Goal: Task Accomplishment & Management: Manage account settings

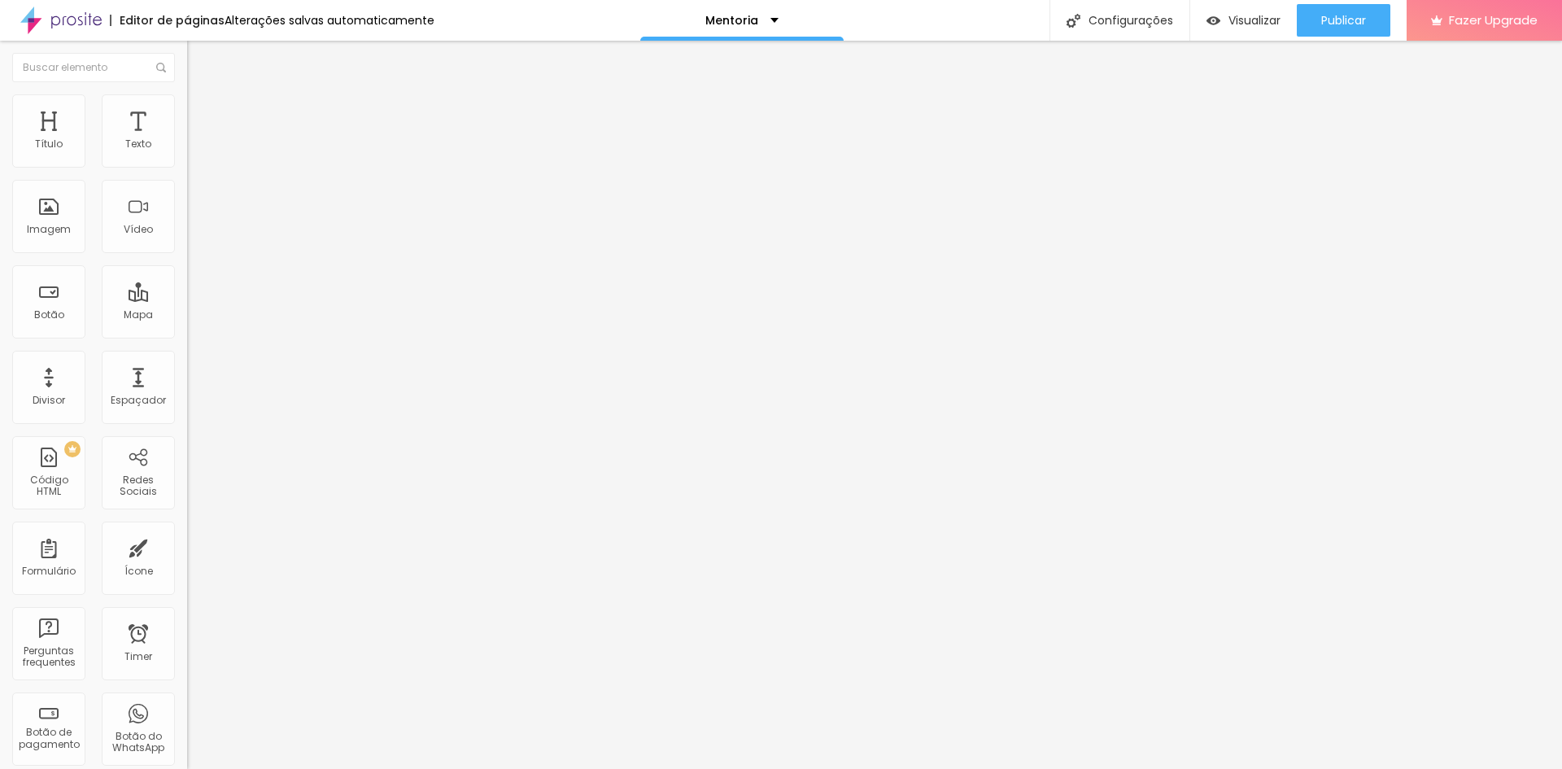
click at [187, 140] on span "Trocar imagem" at bounding box center [231, 133] width 89 height 14
click at [199, 63] on div "Editar Imagem" at bounding box center [253, 59] width 109 height 13
click at [24, 51] on div at bounding box center [93, 68] width 187 height 54
click at [37, 72] on input "text" at bounding box center [93, 67] width 163 height 29
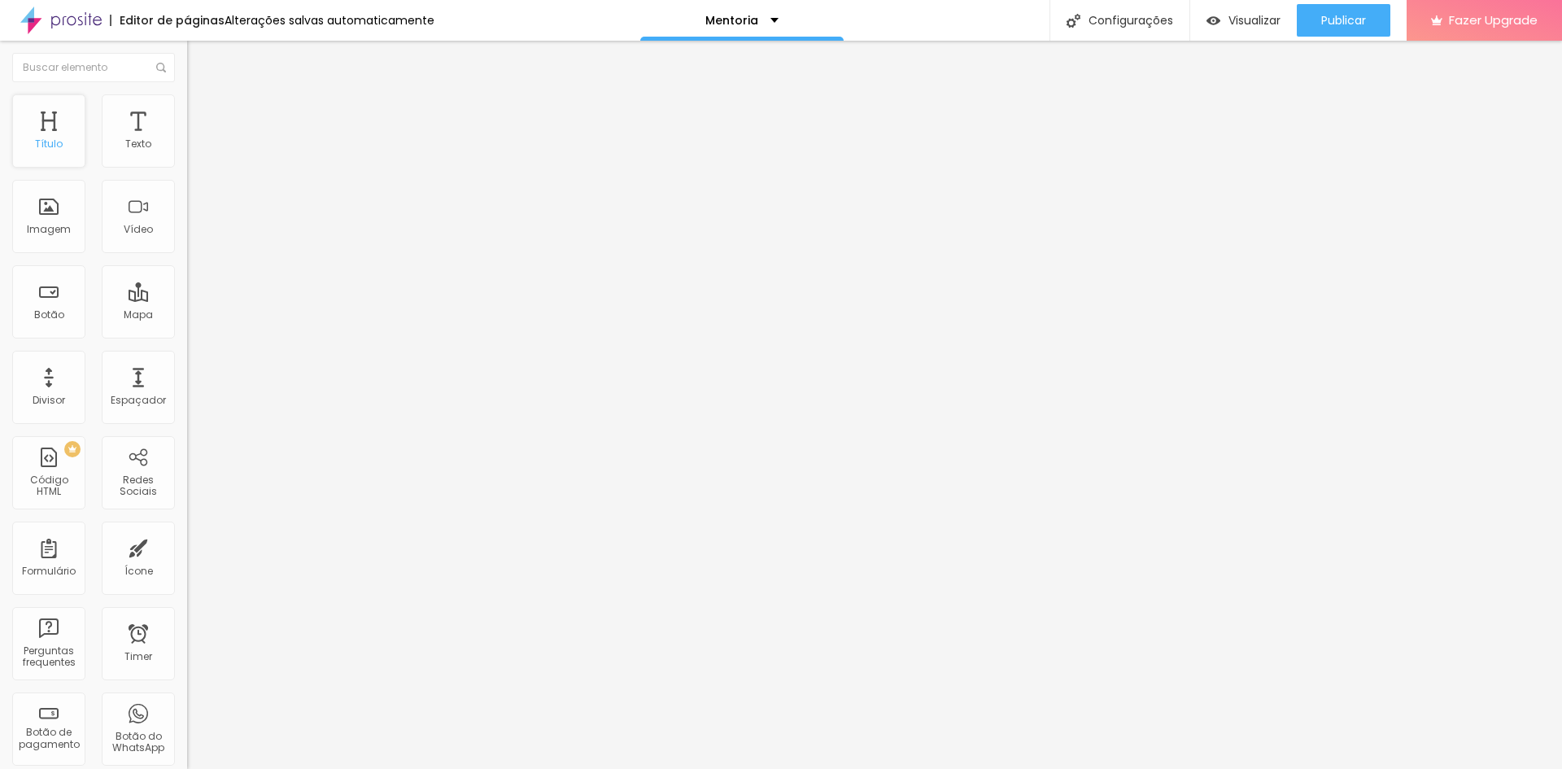
click at [14, 97] on div "Título" at bounding box center [48, 130] width 73 height 73
click at [43, 229] on div "Imagem" at bounding box center [49, 229] width 44 height 11
click at [49, 234] on div "Imagem" at bounding box center [49, 229] width 44 height 11
click at [49, 237] on div "Imagem" at bounding box center [48, 216] width 73 height 73
click at [44, 234] on div "Imagem" at bounding box center [49, 229] width 44 height 11
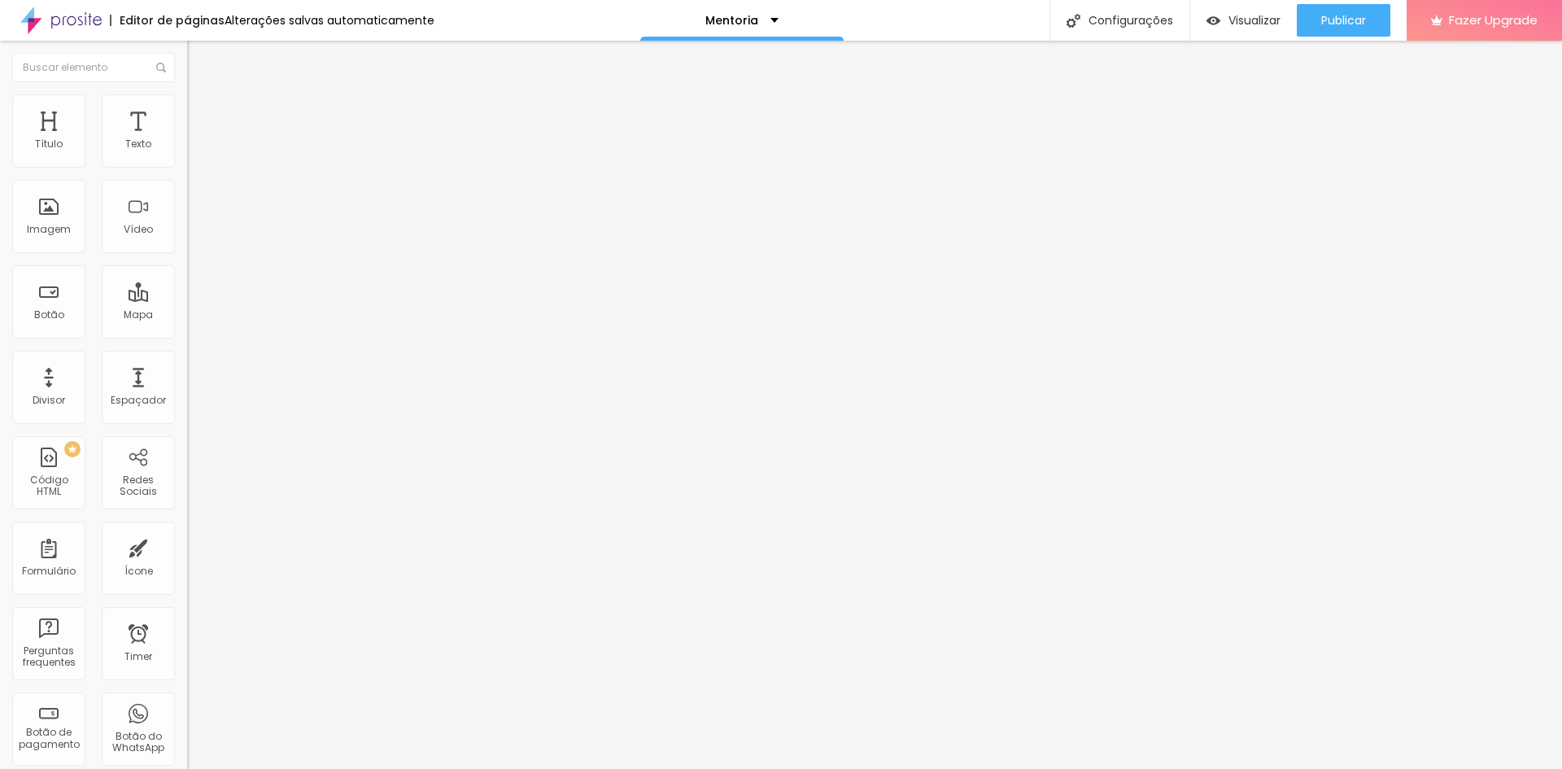
click at [187, 140] on span "Trocar imagem" at bounding box center [231, 133] width 89 height 14
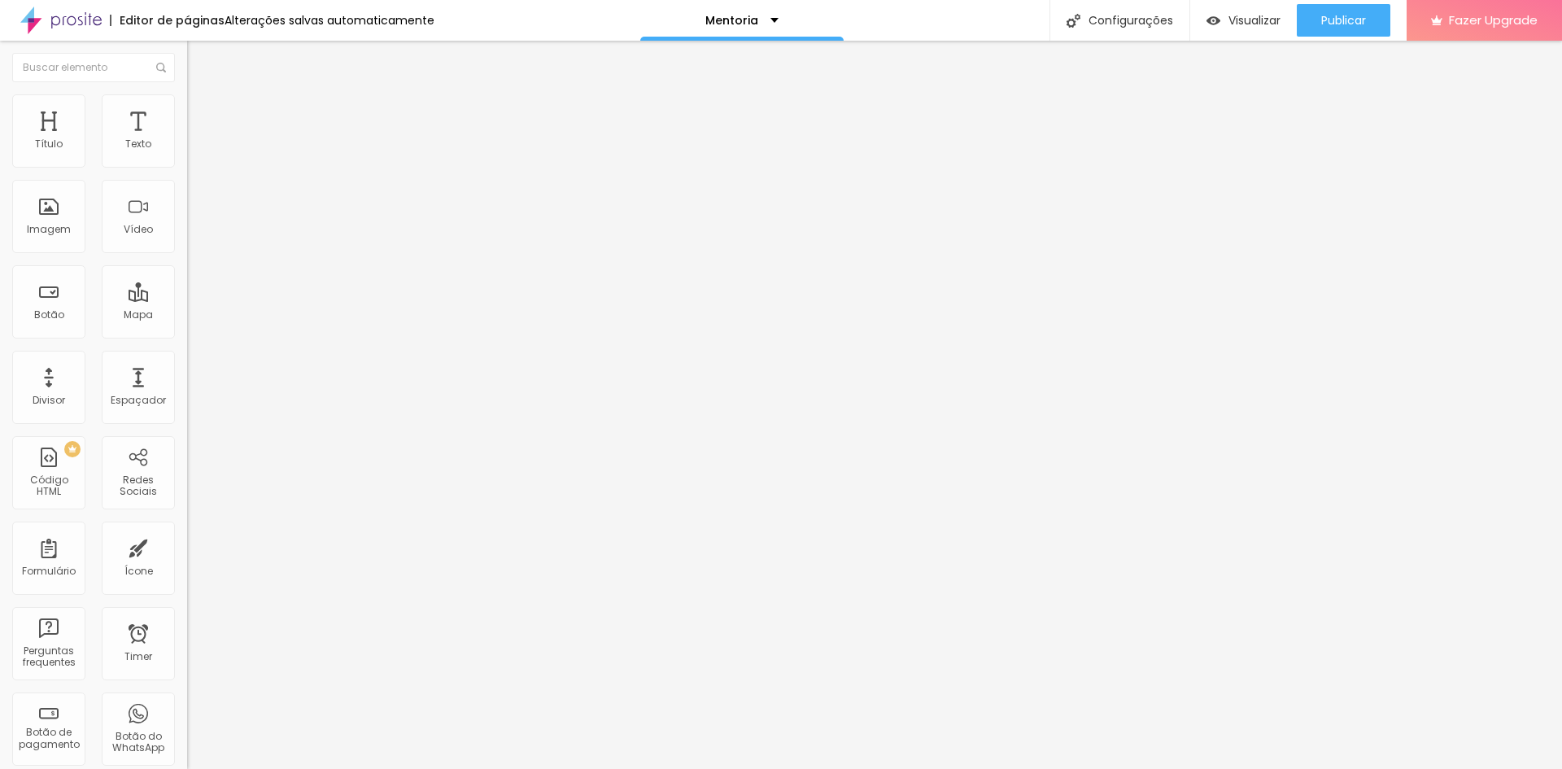
click at [276, 137] on img at bounding box center [281, 132] width 10 height 10
click at [187, 140] on span "Adicionar imagem" at bounding box center [239, 133] width 105 height 14
click at [1326, 18] on span "Publicar" at bounding box center [1344, 20] width 45 height 13
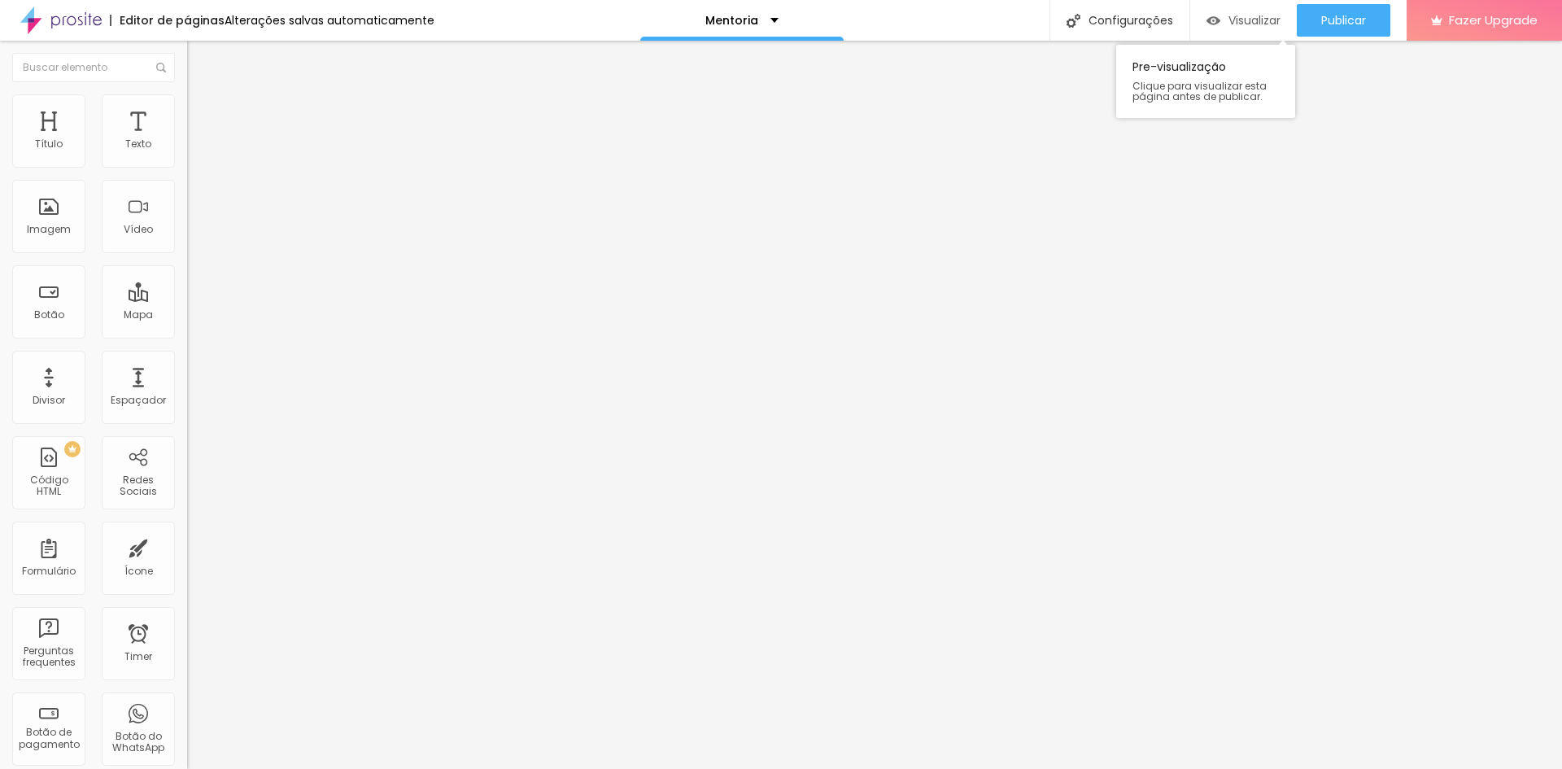
click at [1265, 26] on span "Visualizar" at bounding box center [1255, 20] width 52 height 13
click at [1323, 24] on span "Publicar" at bounding box center [1344, 20] width 45 height 13
click at [1217, 32] on div "Visualizar" at bounding box center [1244, 20] width 74 height 33
click at [187, 140] on span "Trocar imagem" at bounding box center [231, 133] width 89 height 14
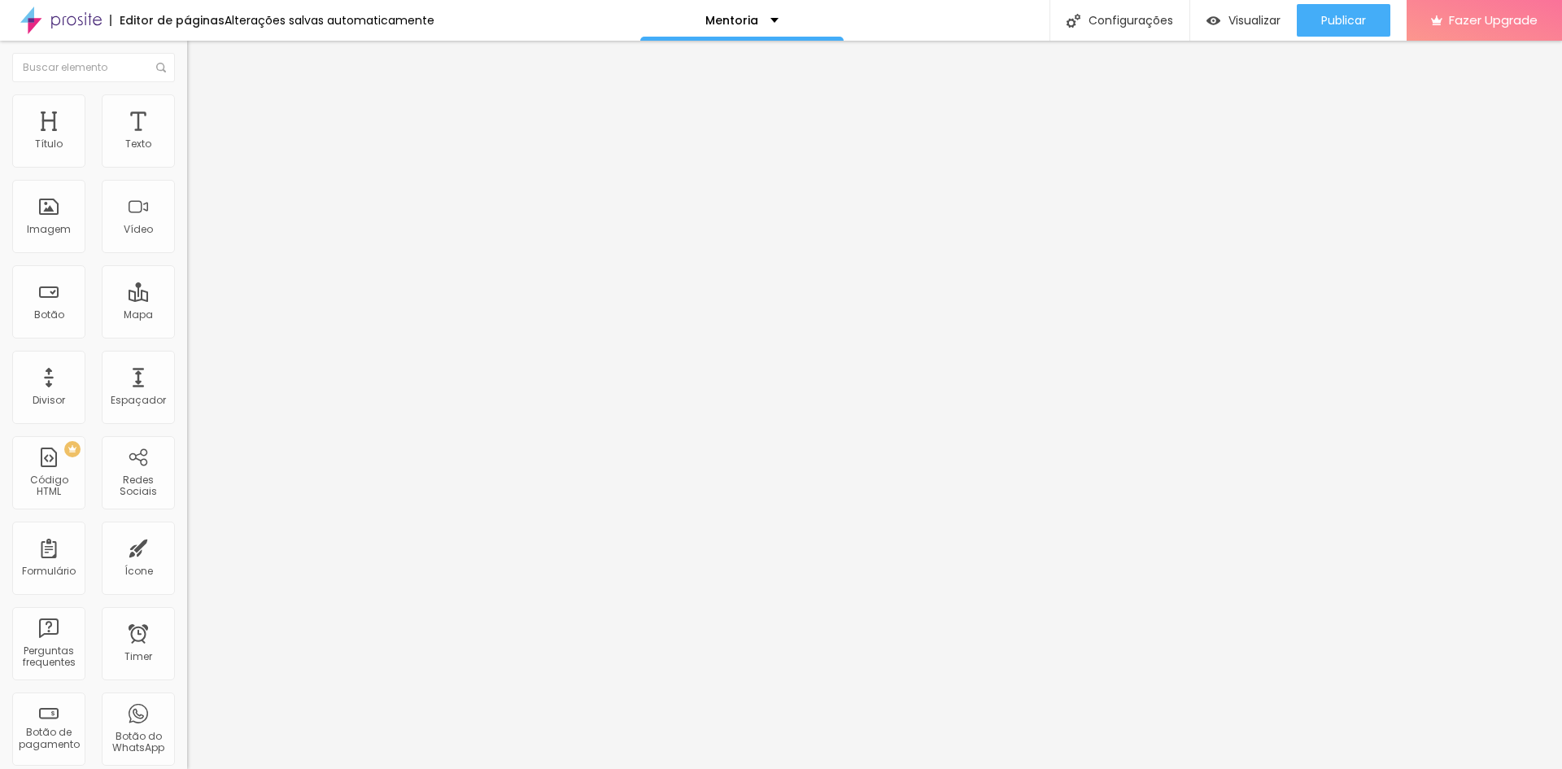
click at [1322, 15] on span "Publicar" at bounding box center [1344, 20] width 45 height 13
